Goal: Find specific page/section: Find specific page/section

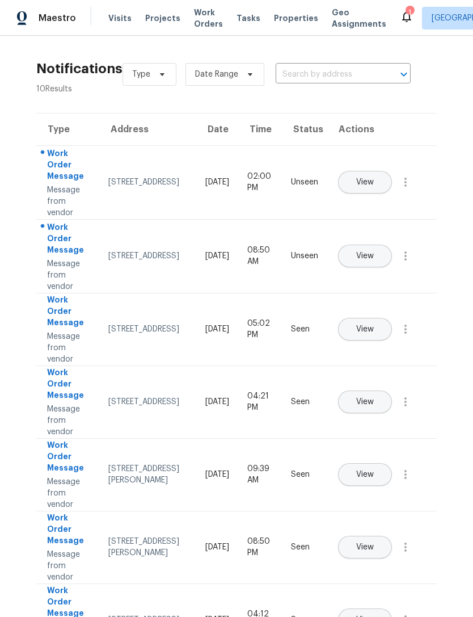
click at [275, 22] on span "Properties" at bounding box center [296, 17] width 44 height 11
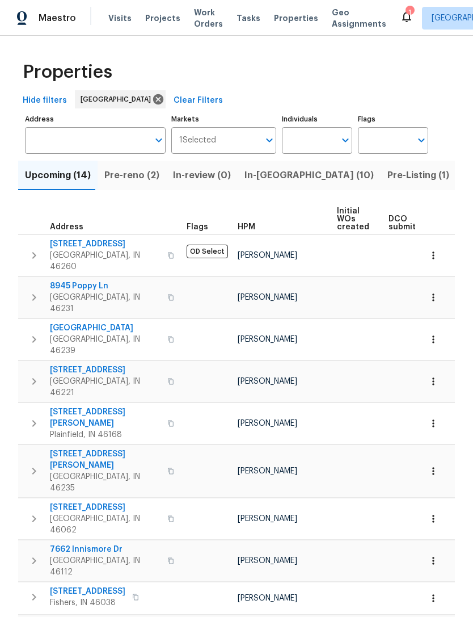
click at [52, 139] on input "Address" at bounding box center [87, 140] width 124 height 27
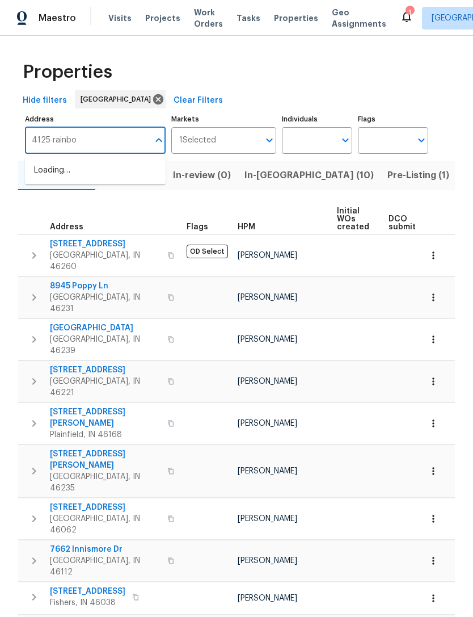
type input "4125 rainbow"
click at [47, 182] on li "[STREET_ADDRESS][PERSON_NAME]" at bounding box center [95, 176] width 141 height 31
